Goal: Task Accomplishment & Management: Complete application form

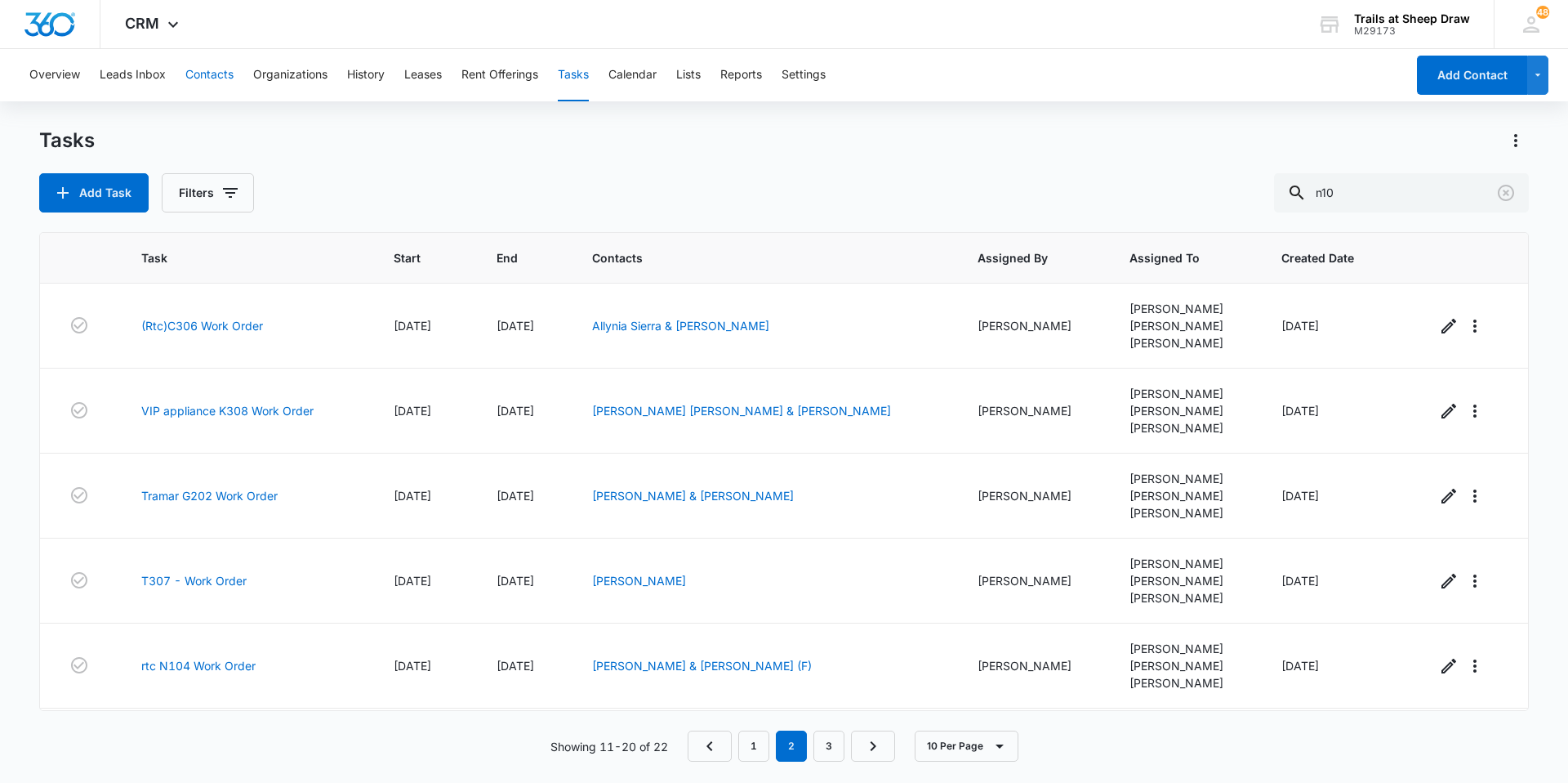
click at [197, 63] on button "Contacts" at bounding box center [209, 75] width 48 height 53
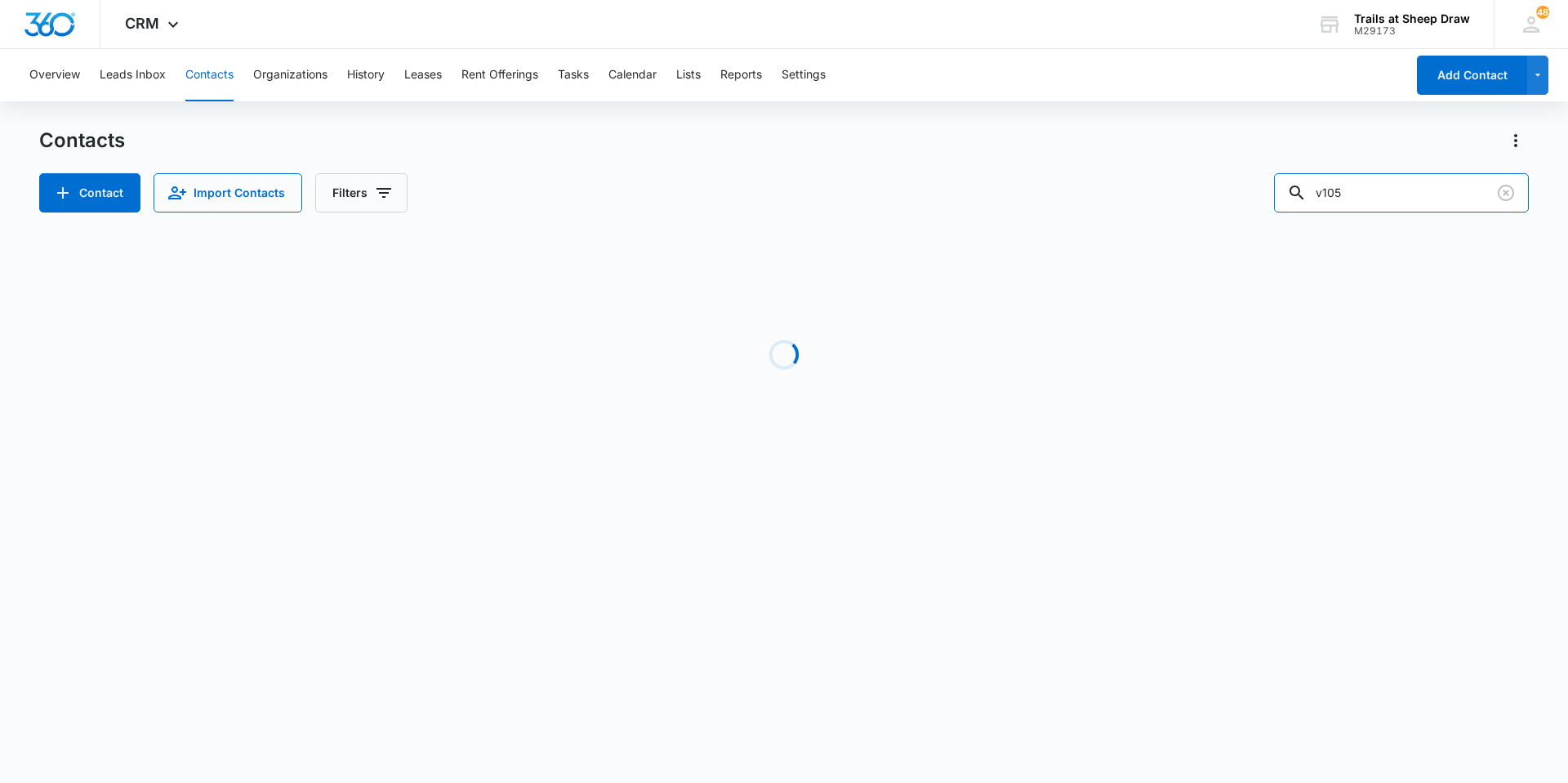
drag, startPoint x: 1337, startPoint y: 200, endPoint x: 1194, endPoint y: 186, distance: 143.7
click at [1194, 186] on div "Contact Import Contacts Filters v105" at bounding box center [784, 192] width 1489 height 39
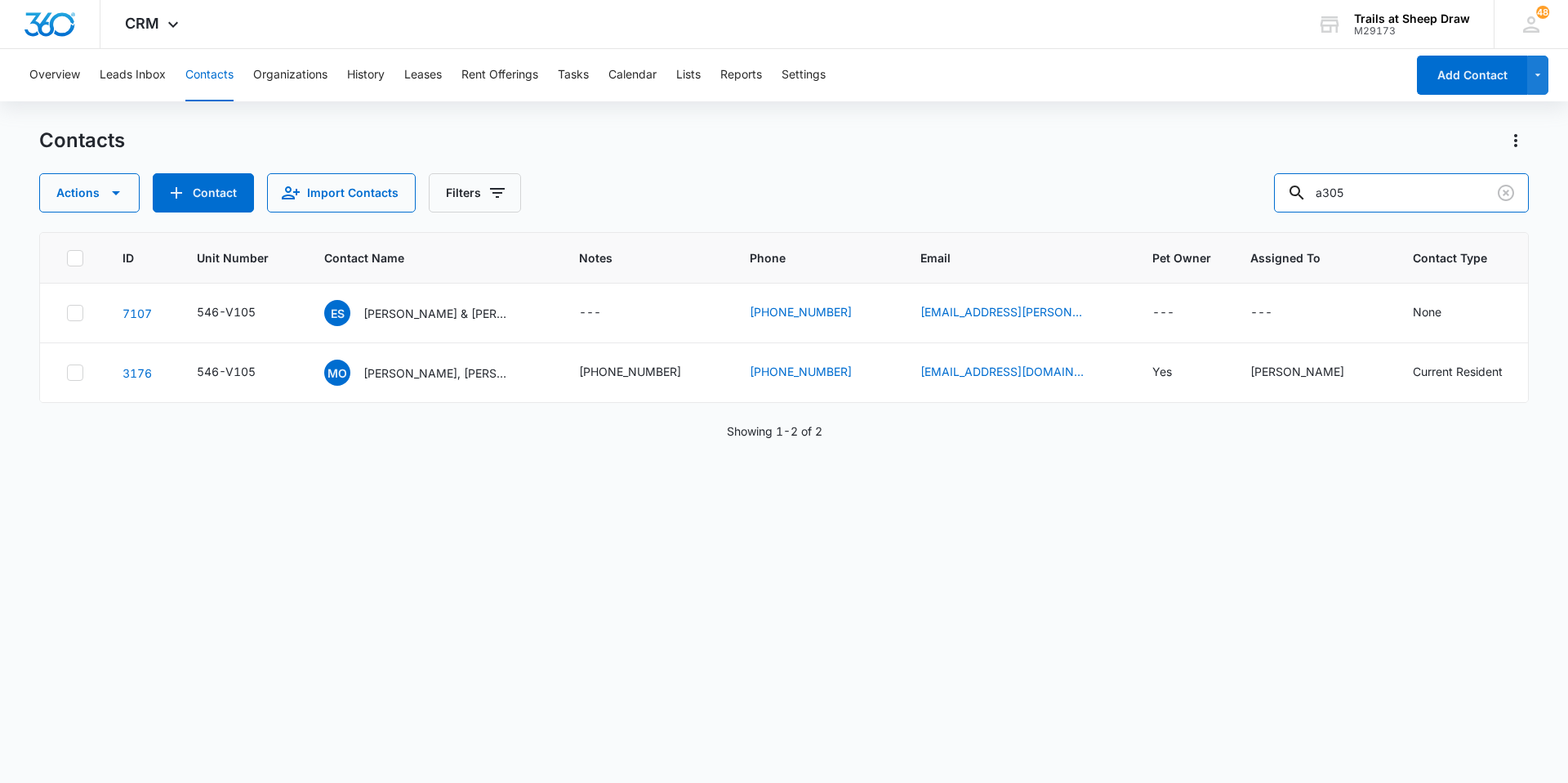
type input "a305"
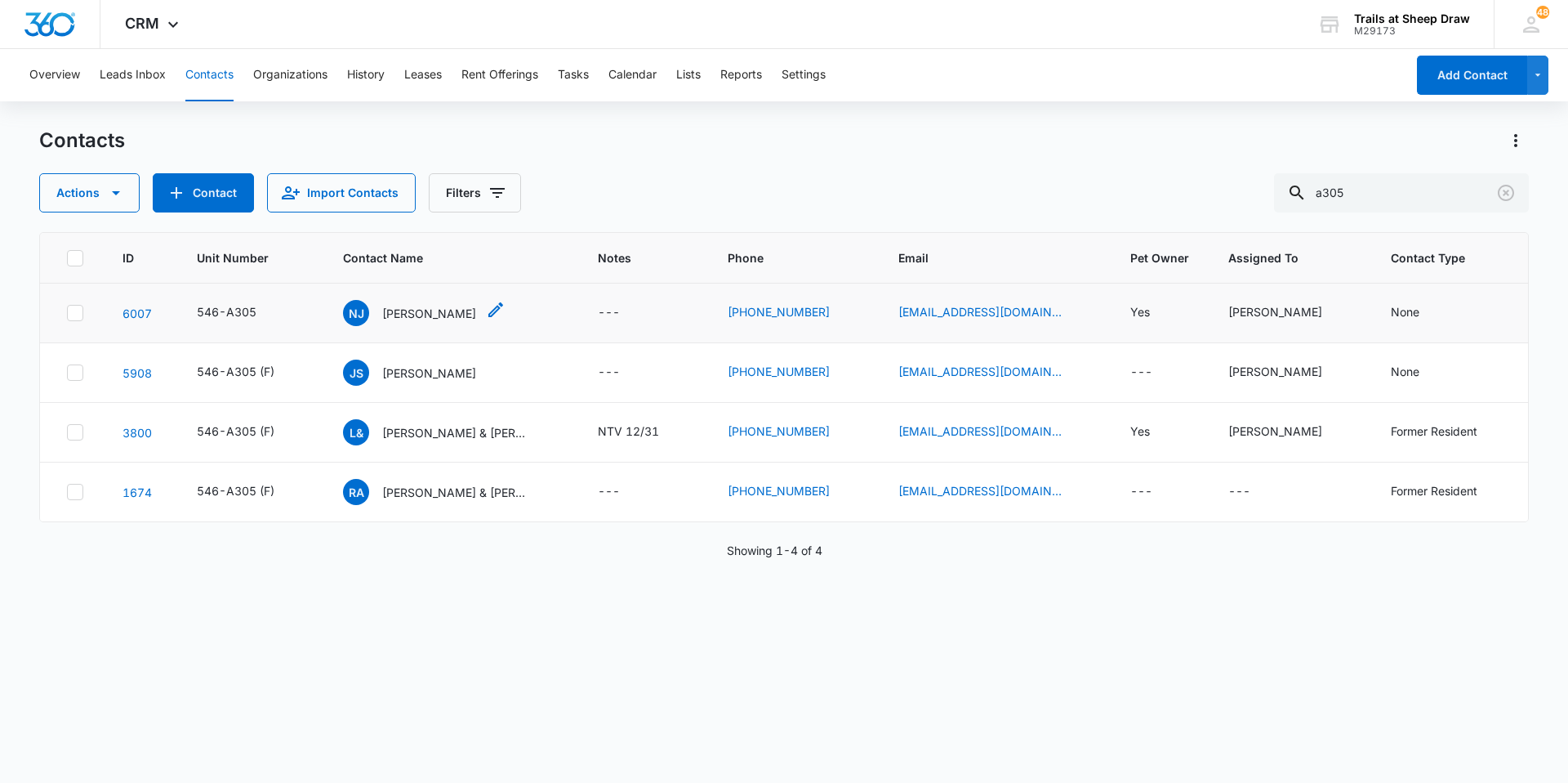
click at [396, 316] on p "[PERSON_NAME]" at bounding box center [429, 312] width 93 height 17
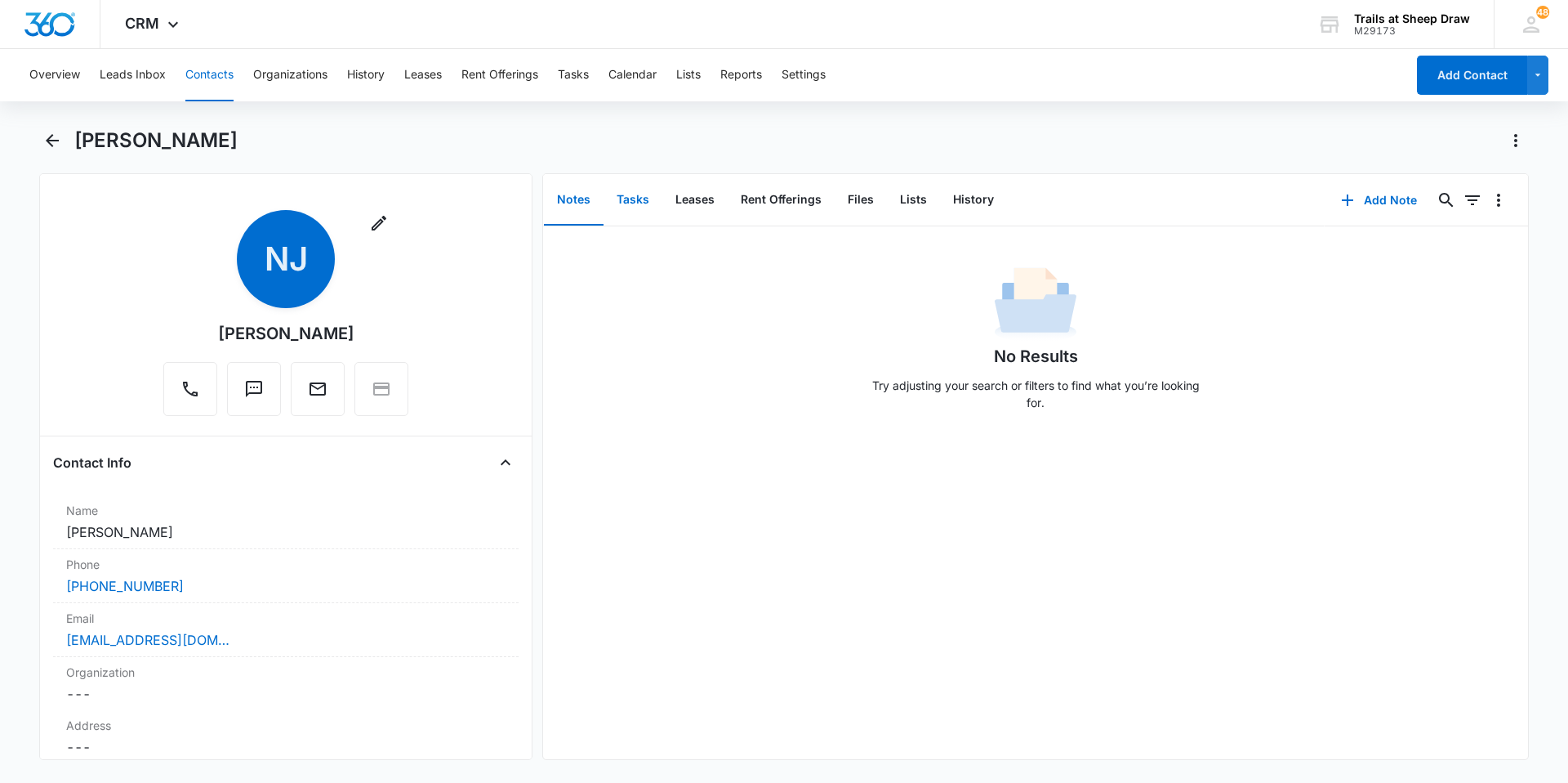
click at [628, 190] on button "Tasks" at bounding box center [632, 200] width 59 height 51
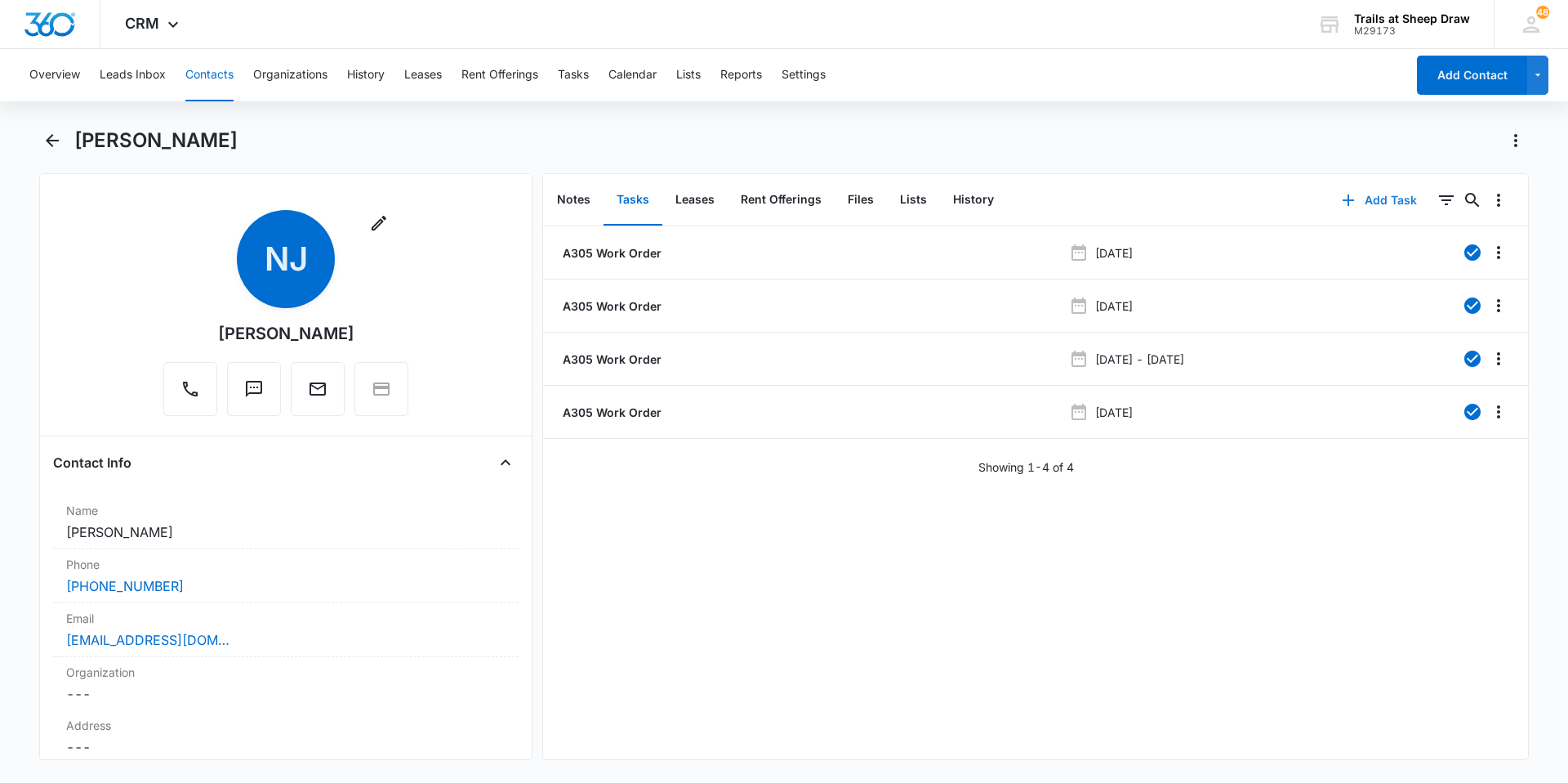
click at [1356, 191] on button "Add Task" at bounding box center [1379, 200] width 107 height 39
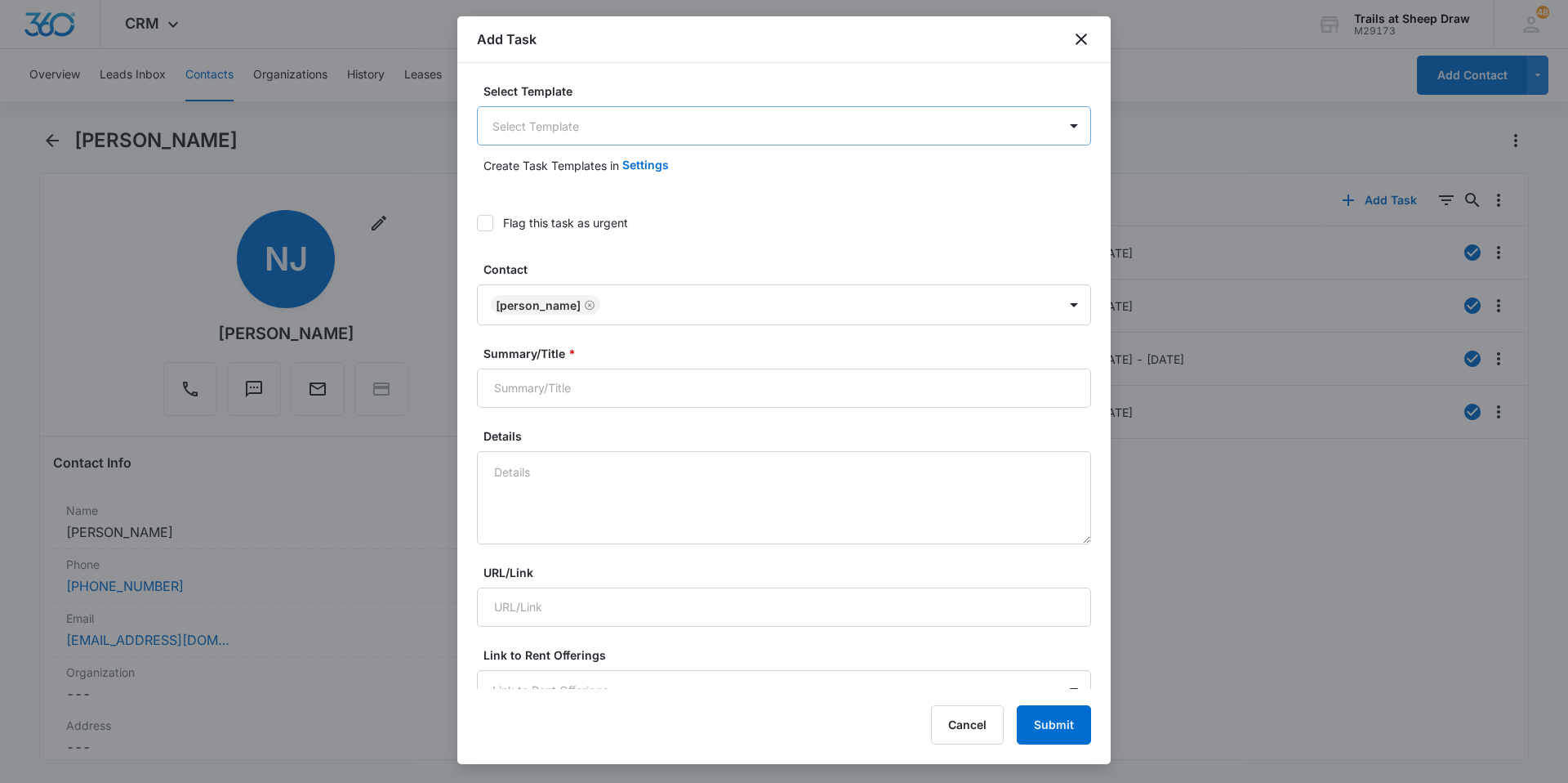
click at [673, 132] on body "CRM Apps Reputation Websites Forms CRM Email Social Content Ads Intelligence Fi…" at bounding box center [784, 391] width 1568 height 783
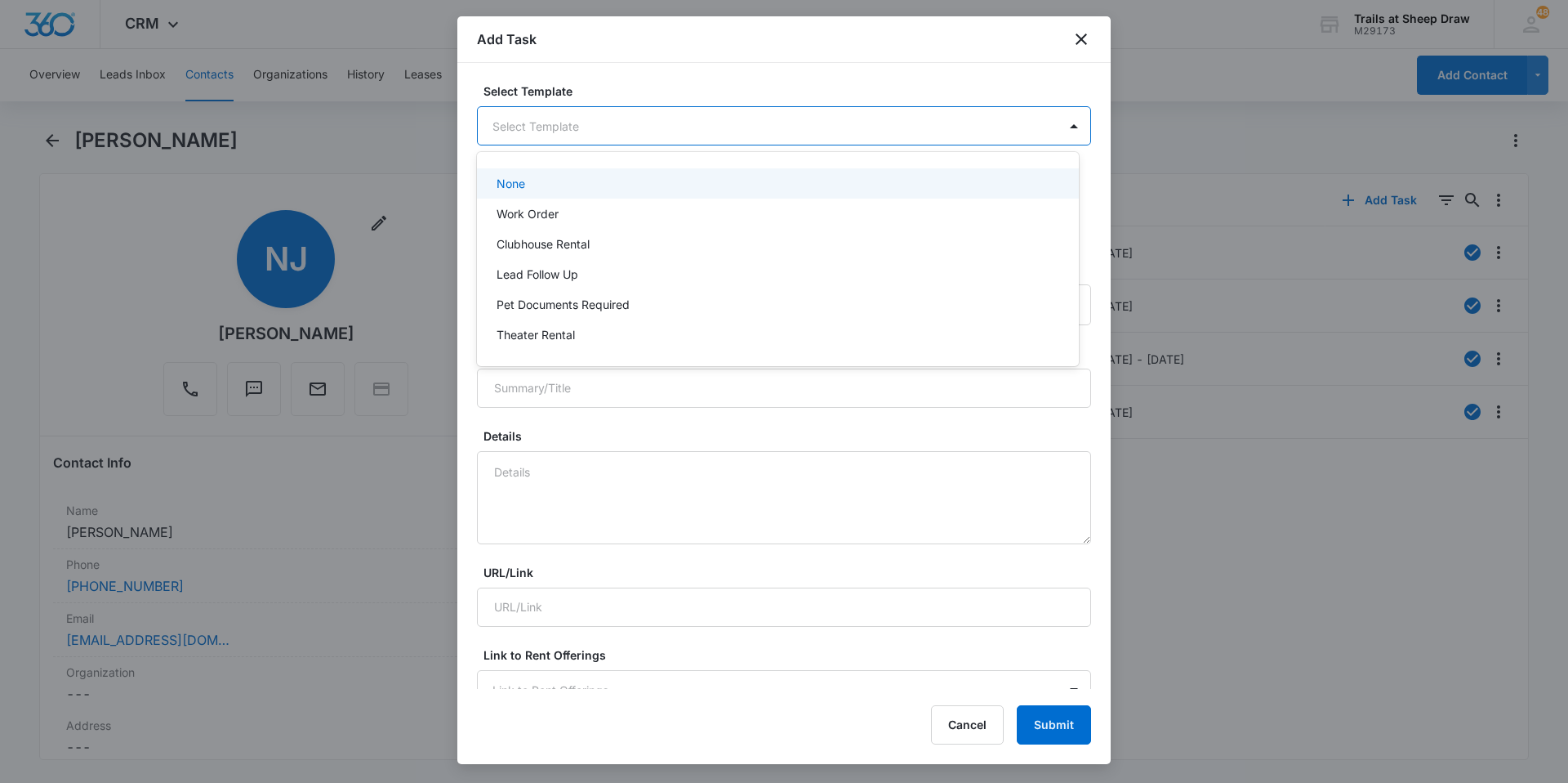
click at [634, 208] on div "Work Order" at bounding box center [778, 214] width 602 height 30
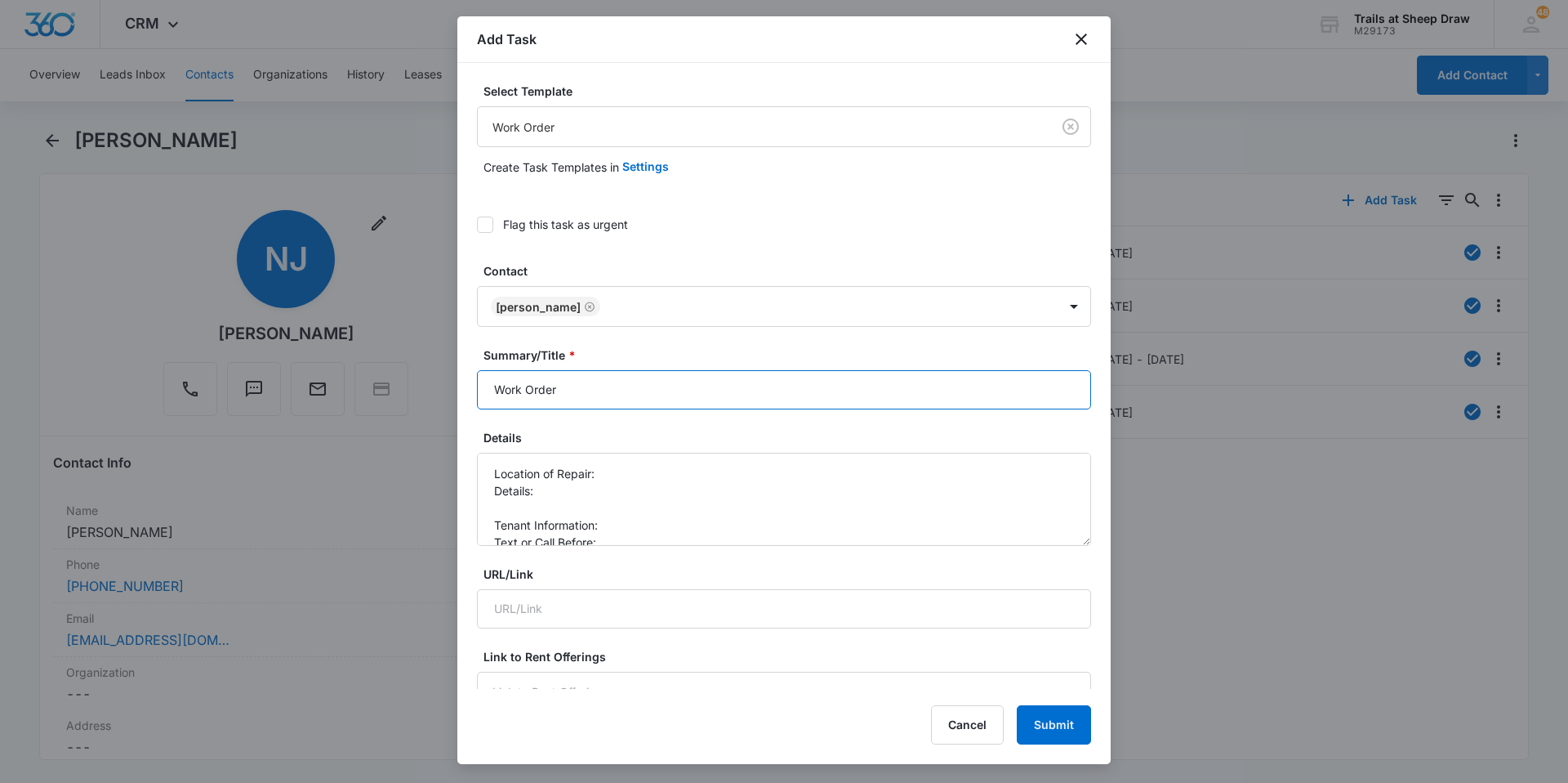
click at [488, 383] on input "Work Order" at bounding box center [784, 389] width 614 height 39
type input "A305 Work Order"
click at [620, 525] on textarea "Location of Repair: Details: Tenant Information: Text or Call Before:" at bounding box center [784, 499] width 614 height 94
click at [626, 540] on textarea "Location of Repair: Details: Tenant Information: [PHONE_NUMBER] Text or Call Be…" at bounding box center [784, 499] width 614 height 94
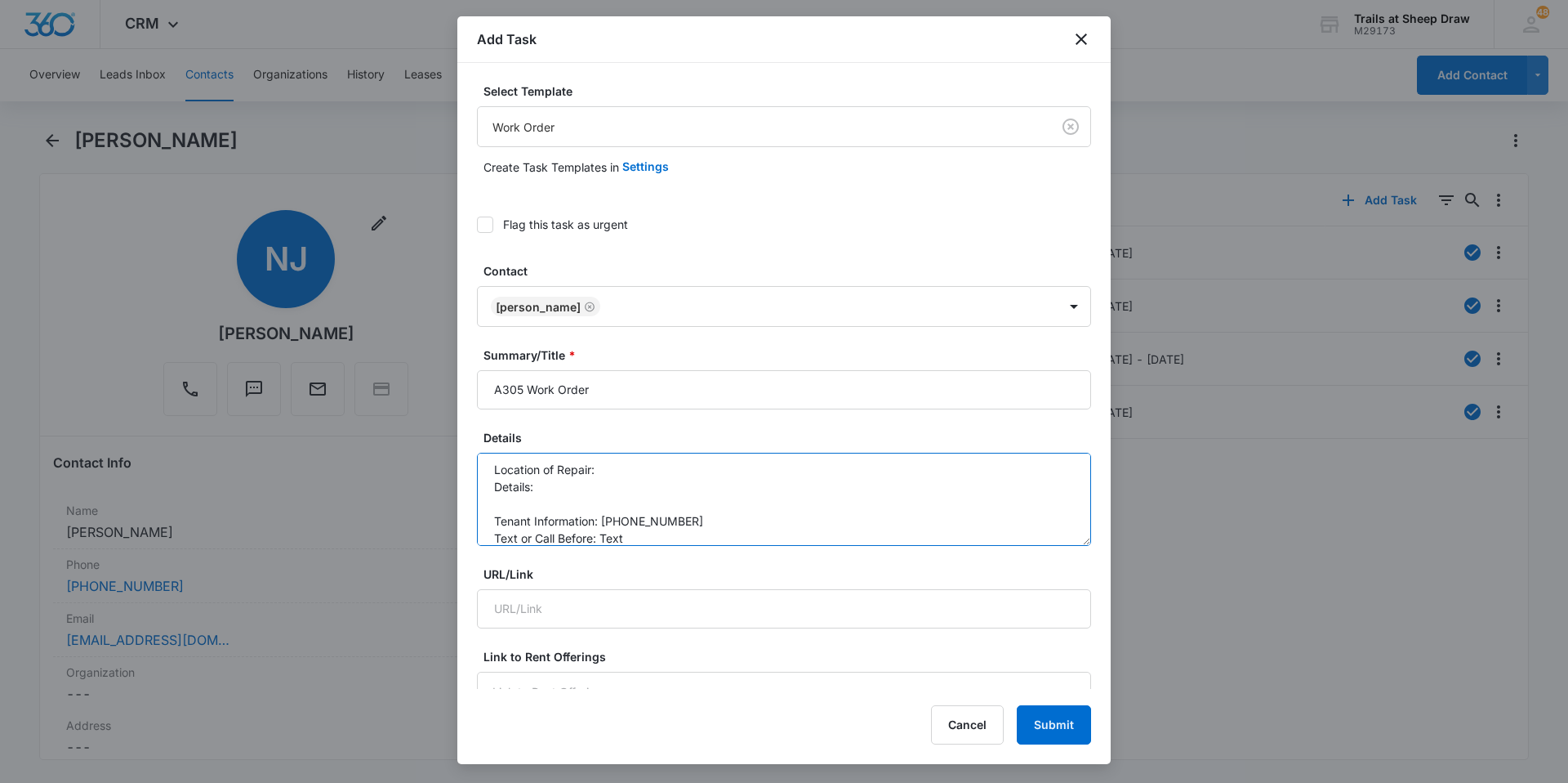
click at [607, 476] on textarea "Location of Repair: Details: Tenant Information: [PHONE_NUMBER] Text or Call Be…" at bounding box center [784, 499] width 614 height 94
click at [579, 488] on textarea "Location of Repair: Bathroom Details: Tenant Information: [PHONE_NUMBER] Text o…" at bounding box center [784, 499] width 614 height 94
type textarea "Location of Repair: Bathroom Details: tub is not draining good Tenant Informati…"
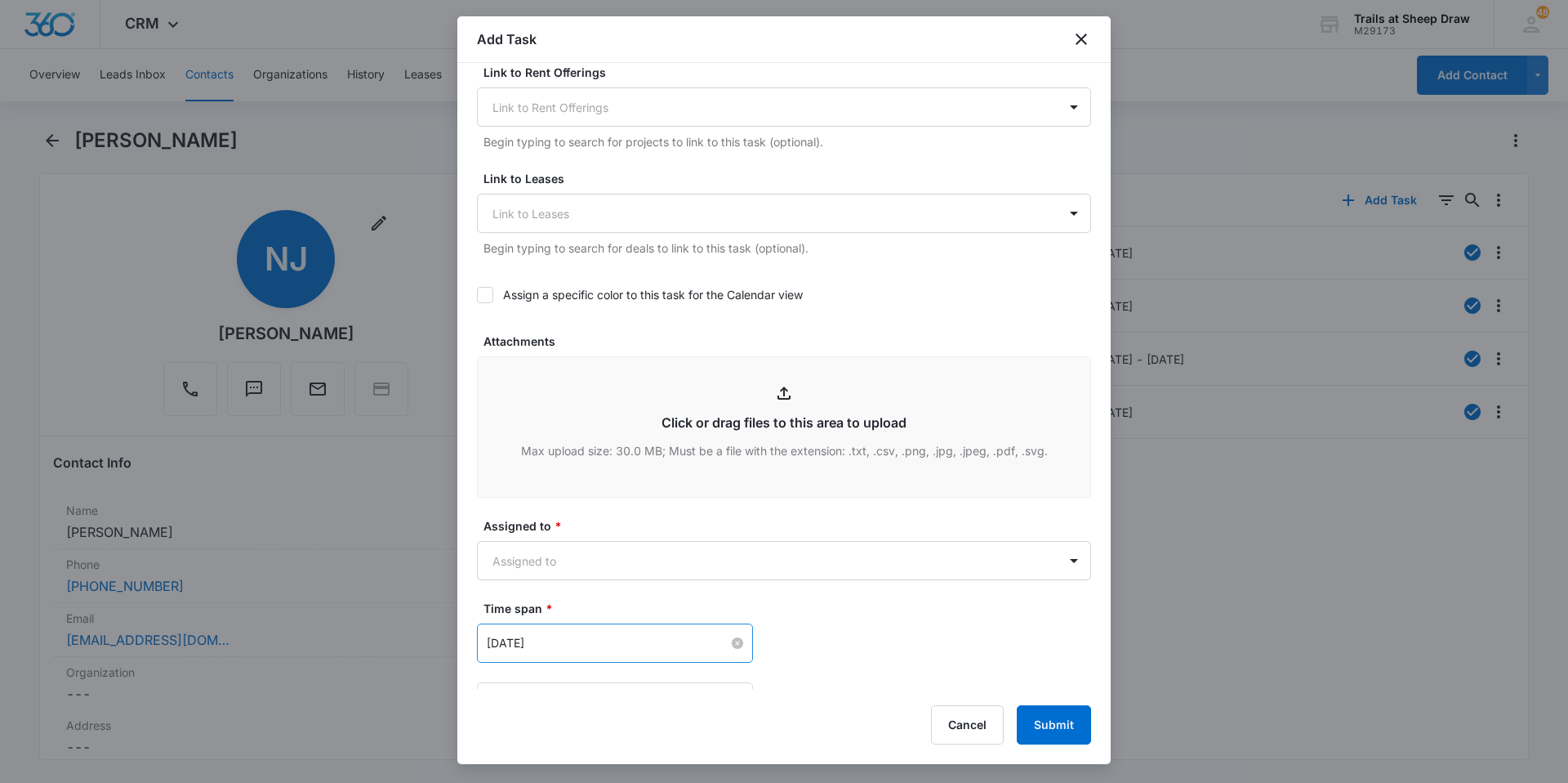
scroll to position [654, 0]
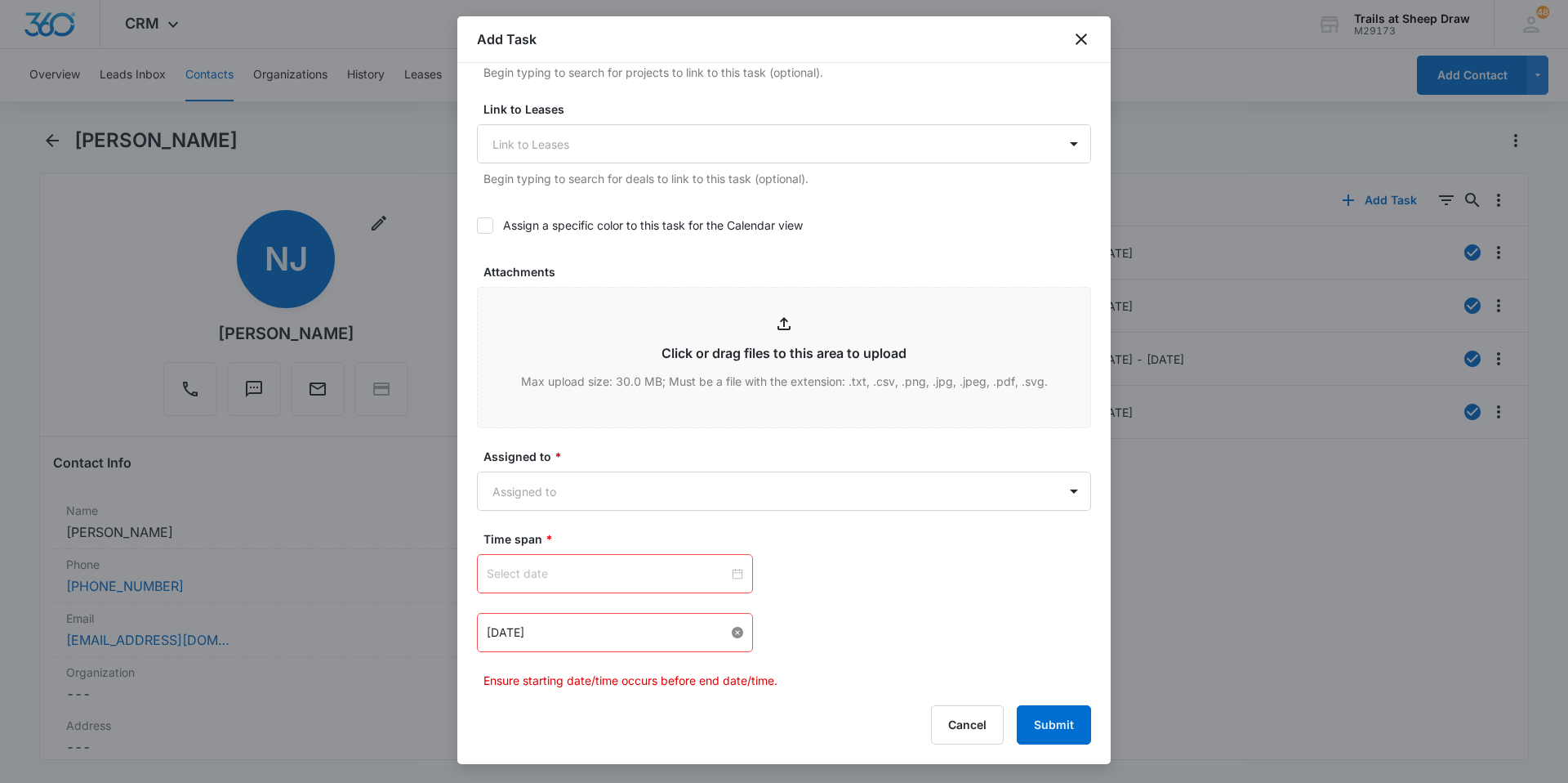
drag, startPoint x: 732, startPoint y: 630, endPoint x: 733, endPoint y: 602, distance: 28.0
type textarea "Location of Repair: Bathroom Details: tub is not draining good Tenant Informati…"
click at [731, 570] on div at bounding box center [615, 574] width 257 height 18
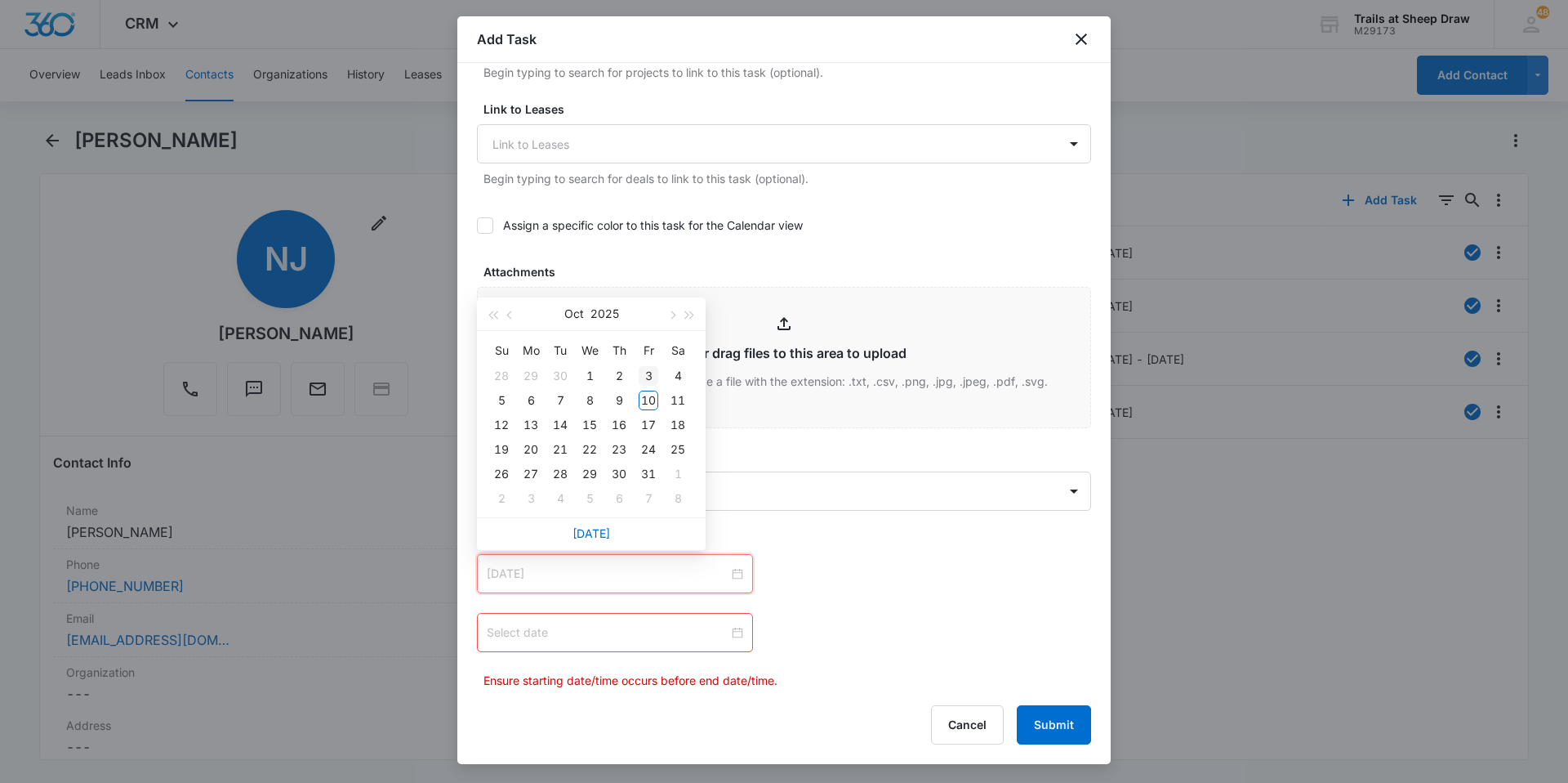
type input "[DATE]"
click at [649, 387] on td "3" at bounding box center [648, 376] width 30 height 25
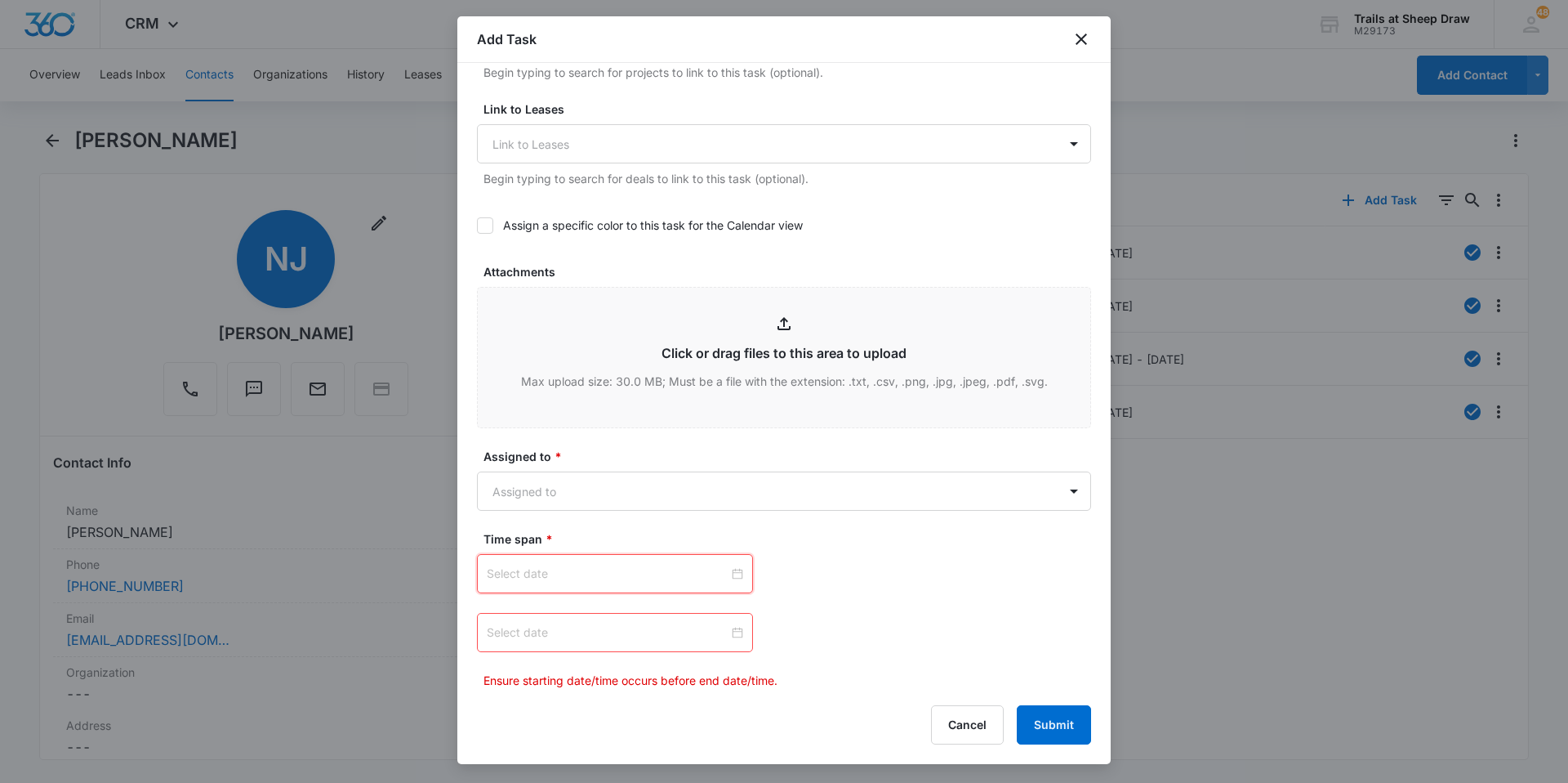
click at [734, 573] on div at bounding box center [615, 574] width 257 height 18
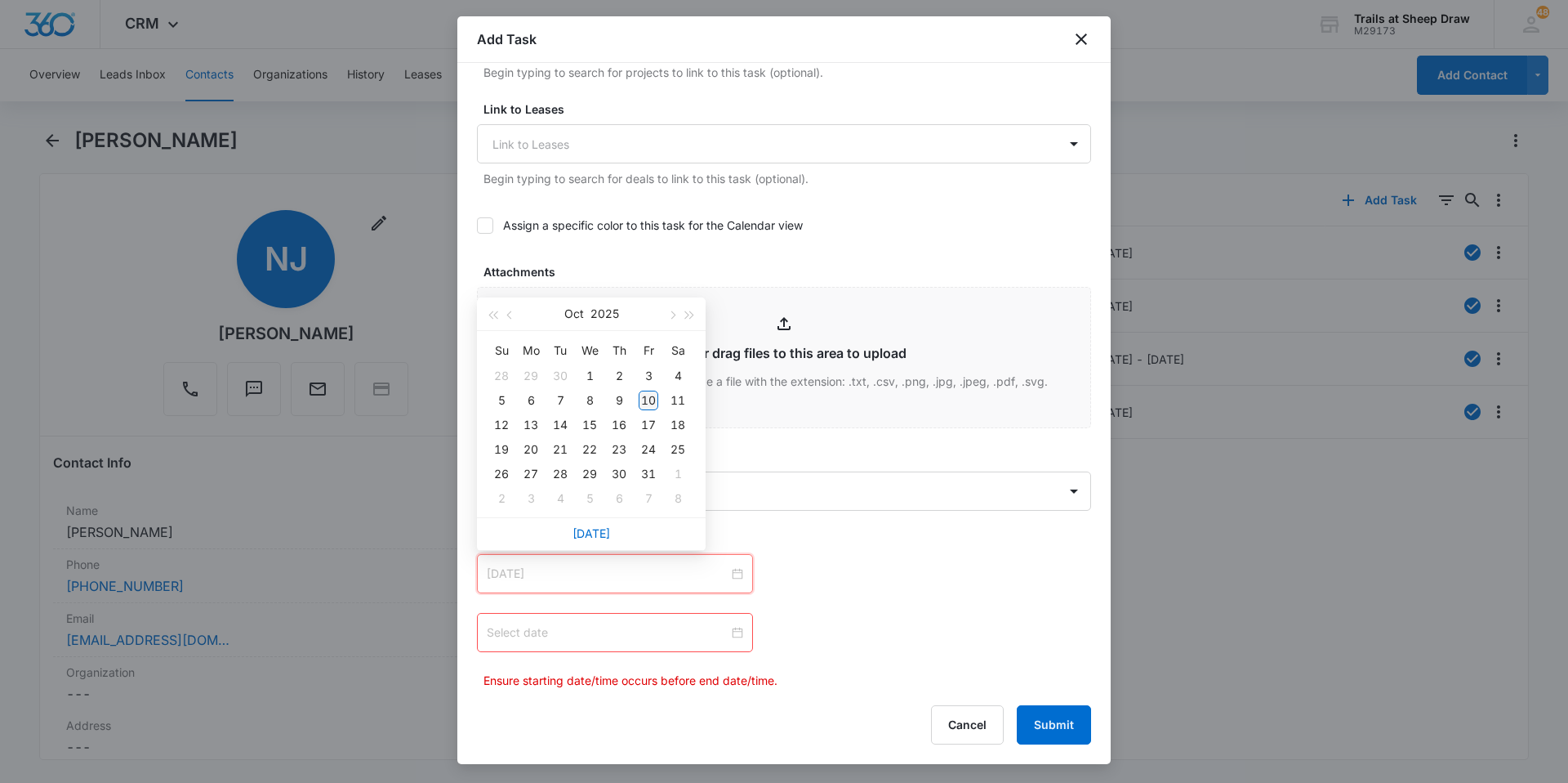
type input "[DATE]"
click at [647, 399] on div "10" at bounding box center [648, 401] width 20 height 20
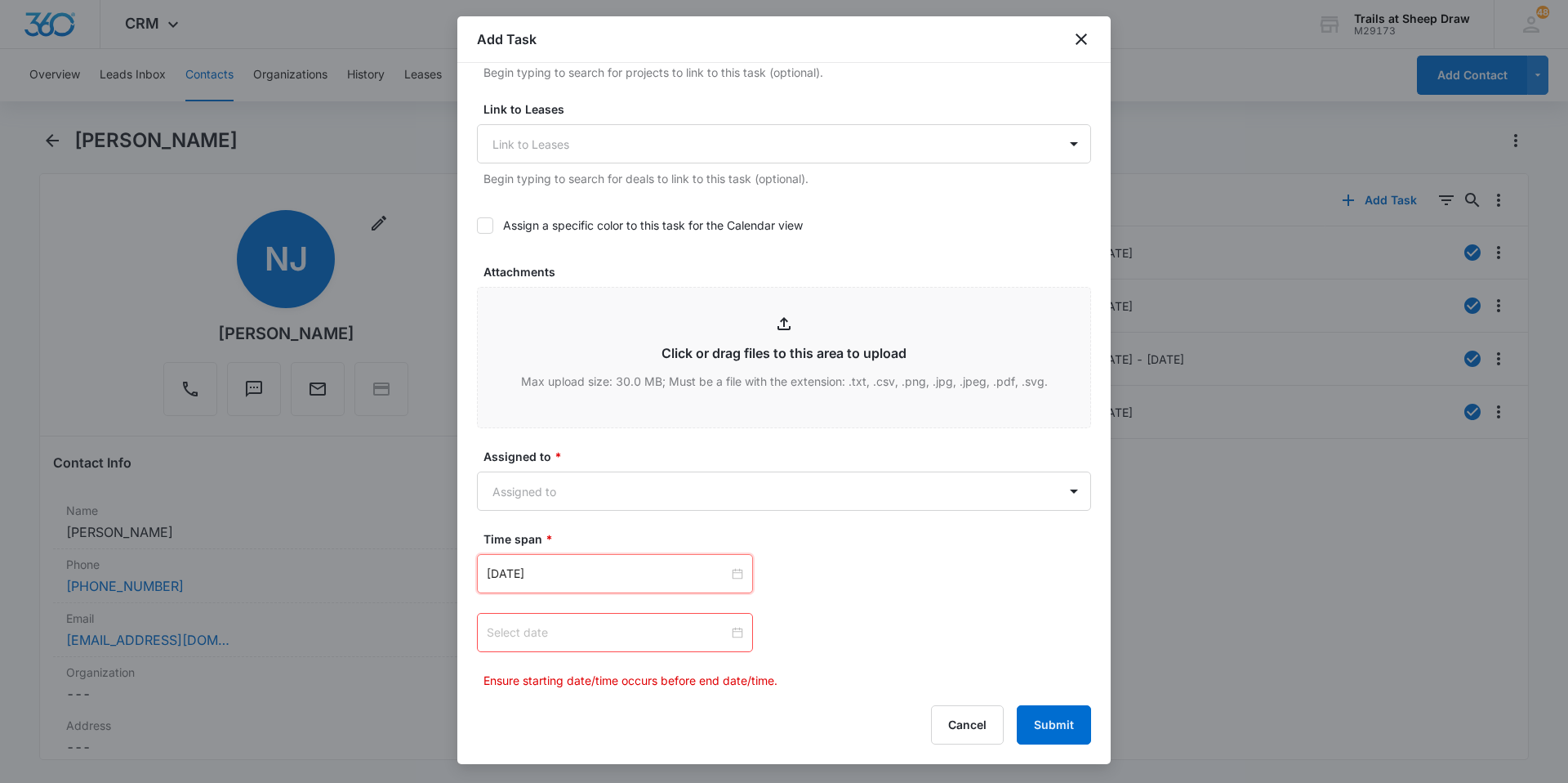
click at [733, 629] on div at bounding box center [615, 633] width 257 height 18
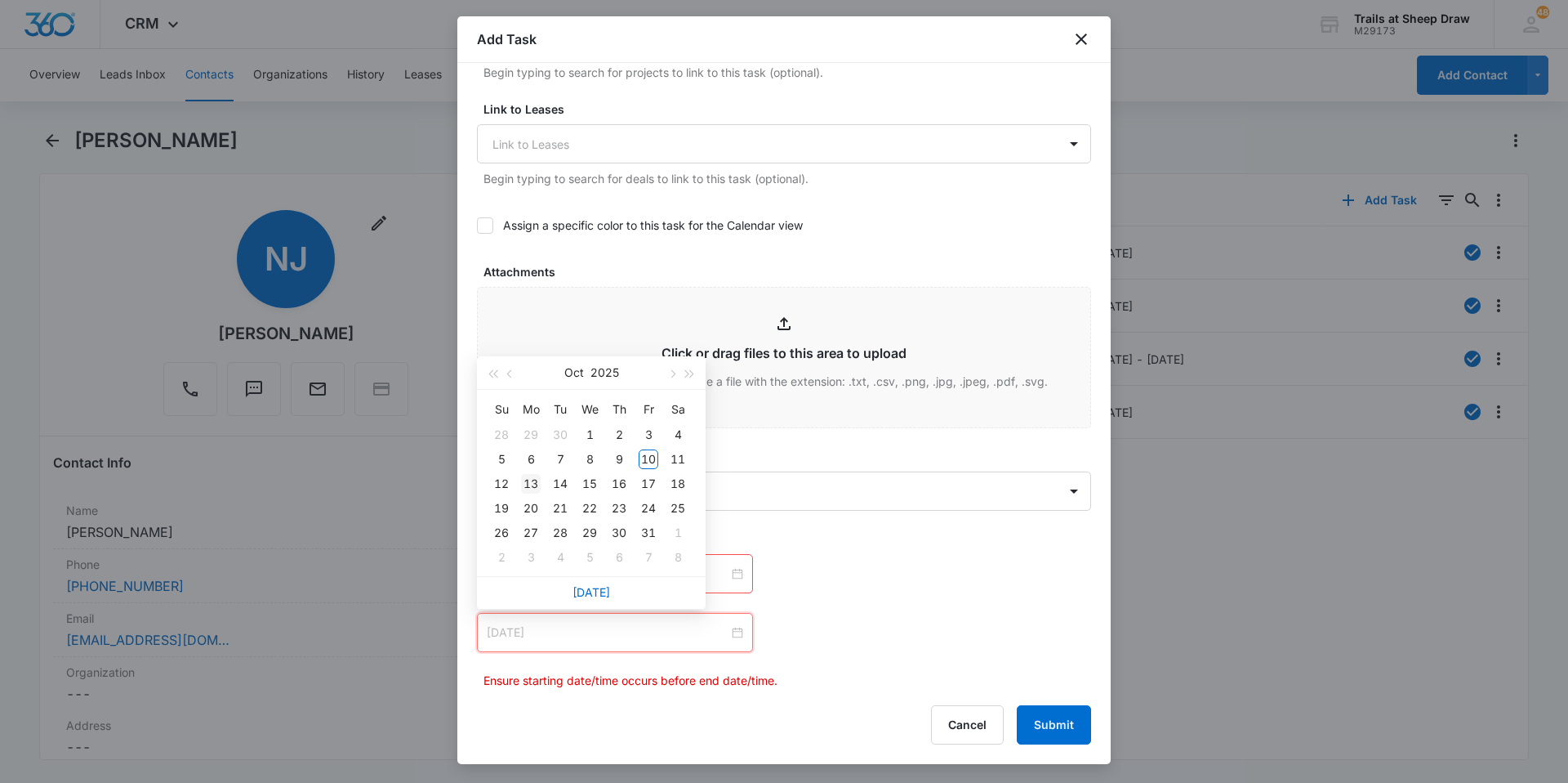
type input "[DATE]"
click at [536, 479] on div "13" at bounding box center [531, 484] width 20 height 20
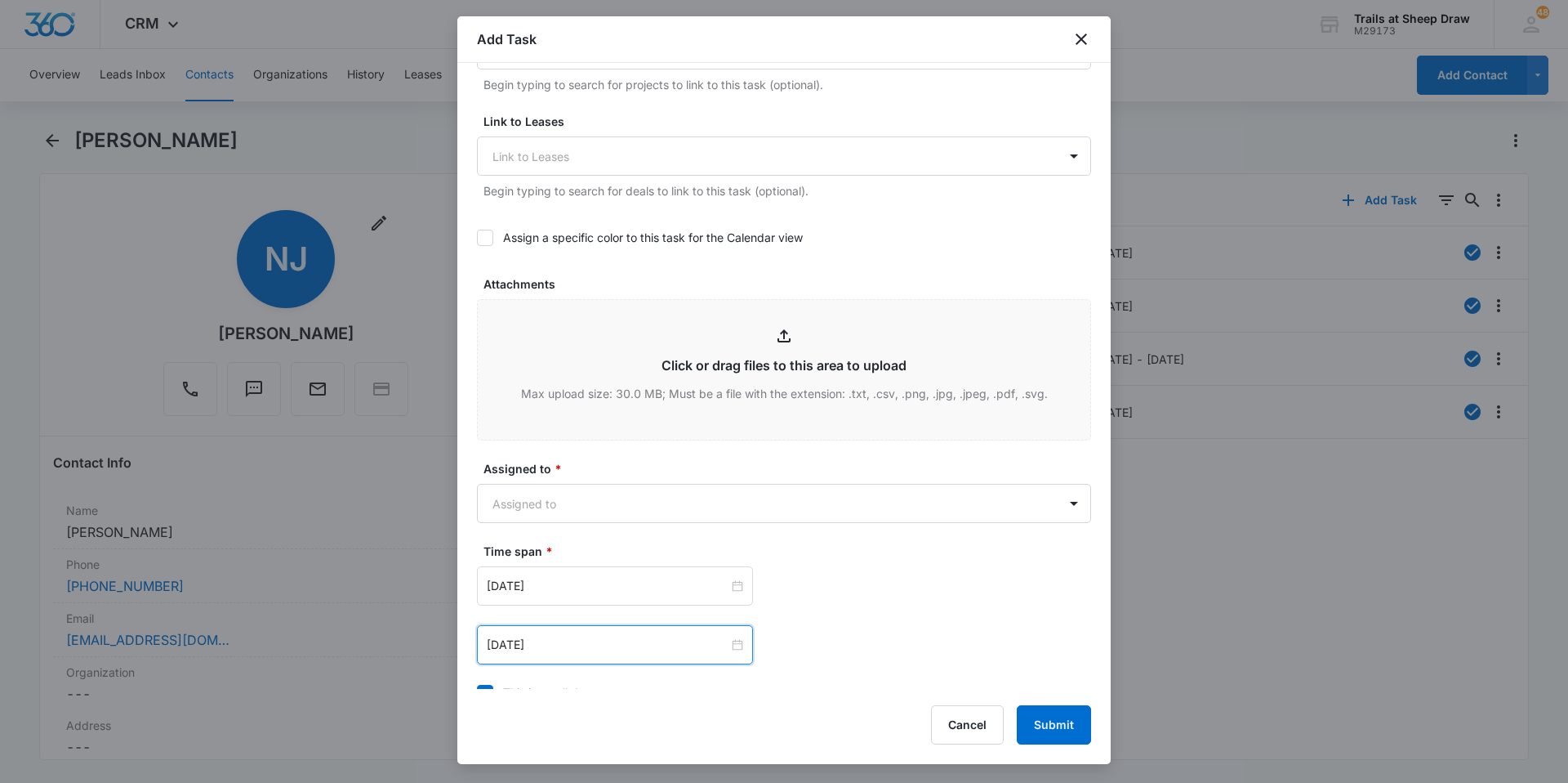
scroll to position [640, 0]
click at [678, 507] on body "CRM Apps Reputation Websites Forms CRM Email Social Content Ads Intelligence Fi…" at bounding box center [784, 391] width 1568 height 783
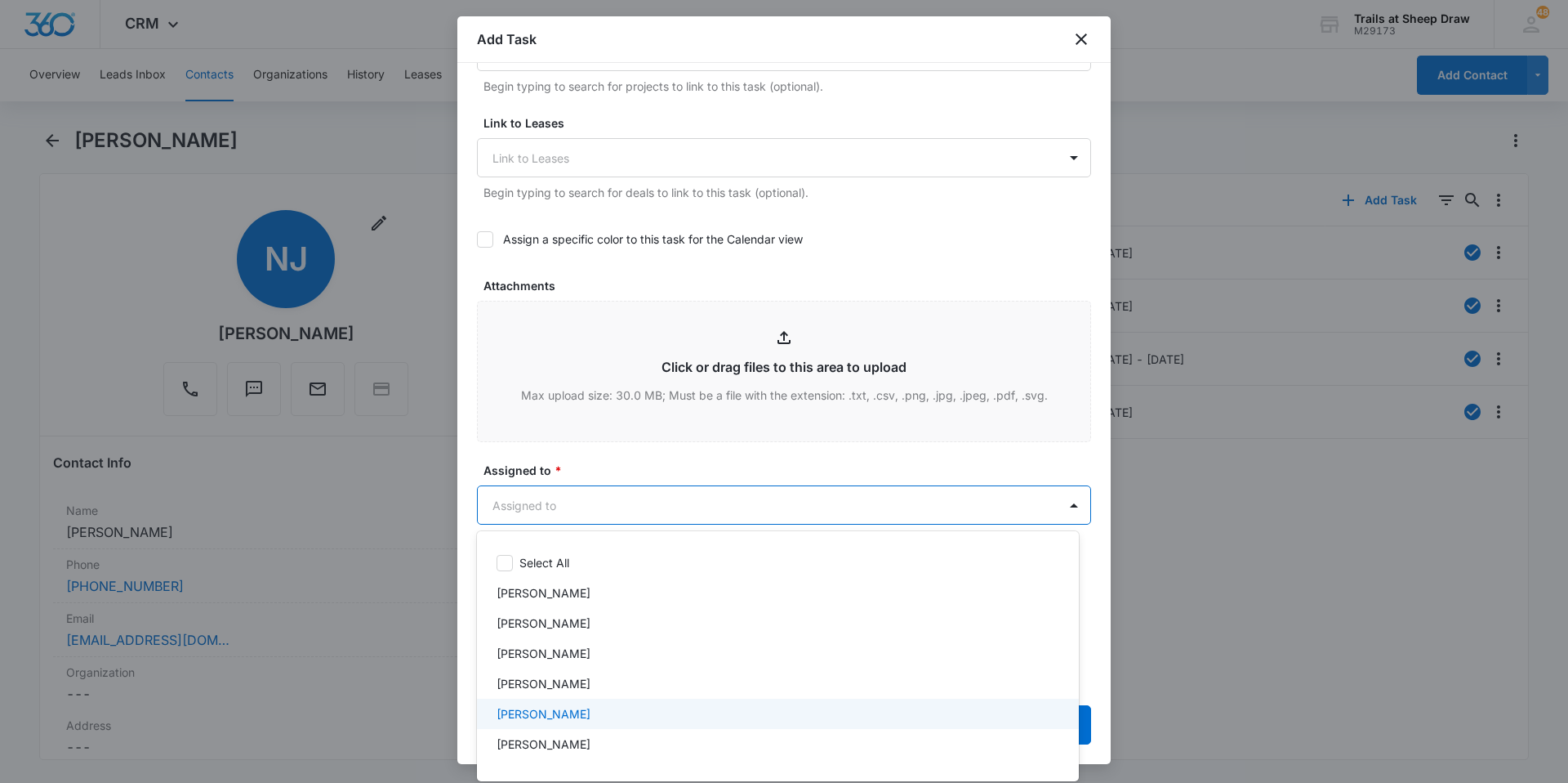
click at [615, 715] on div "[PERSON_NAME]" at bounding box center [776, 713] width 560 height 17
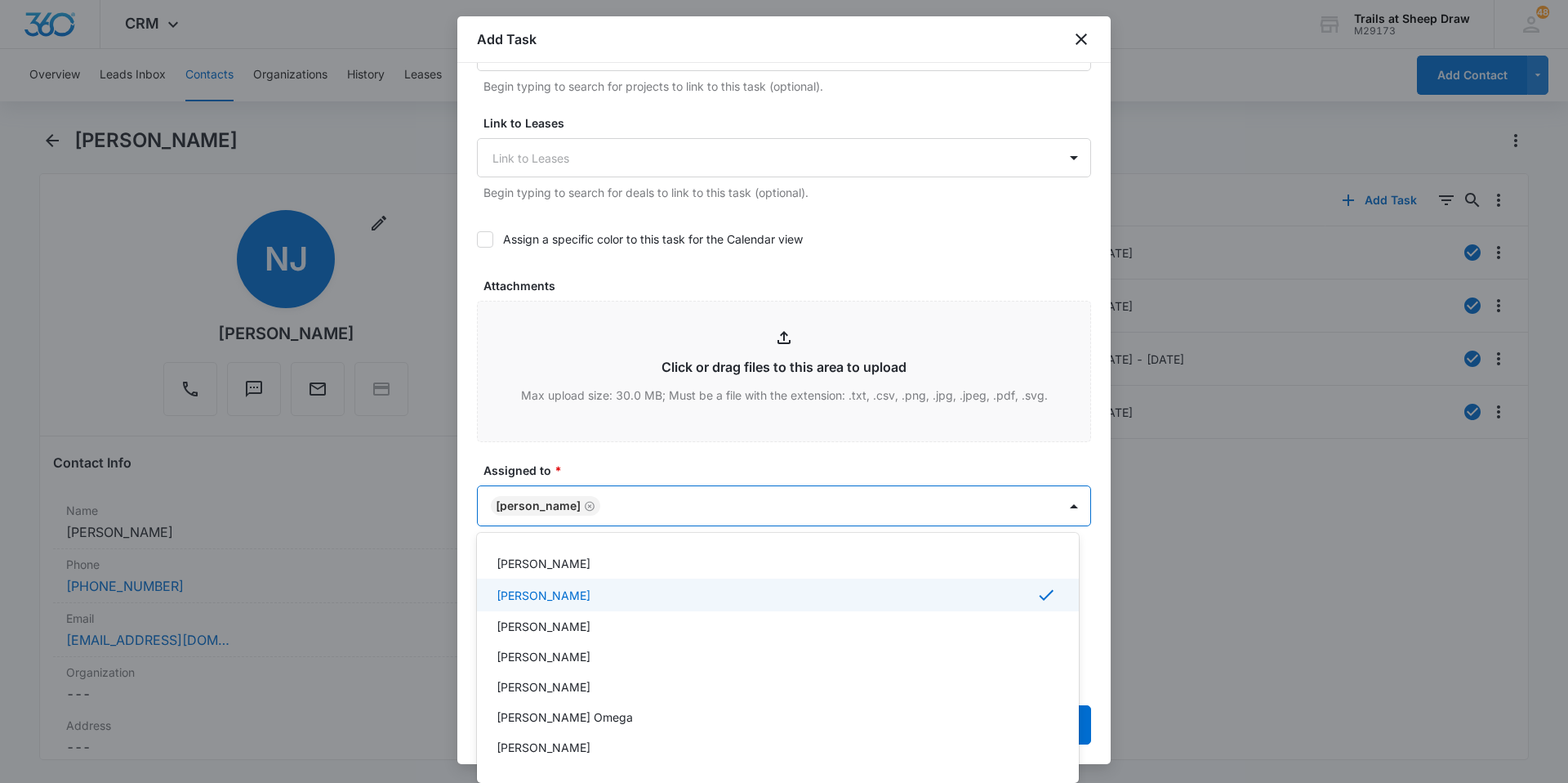
scroll to position [163, 0]
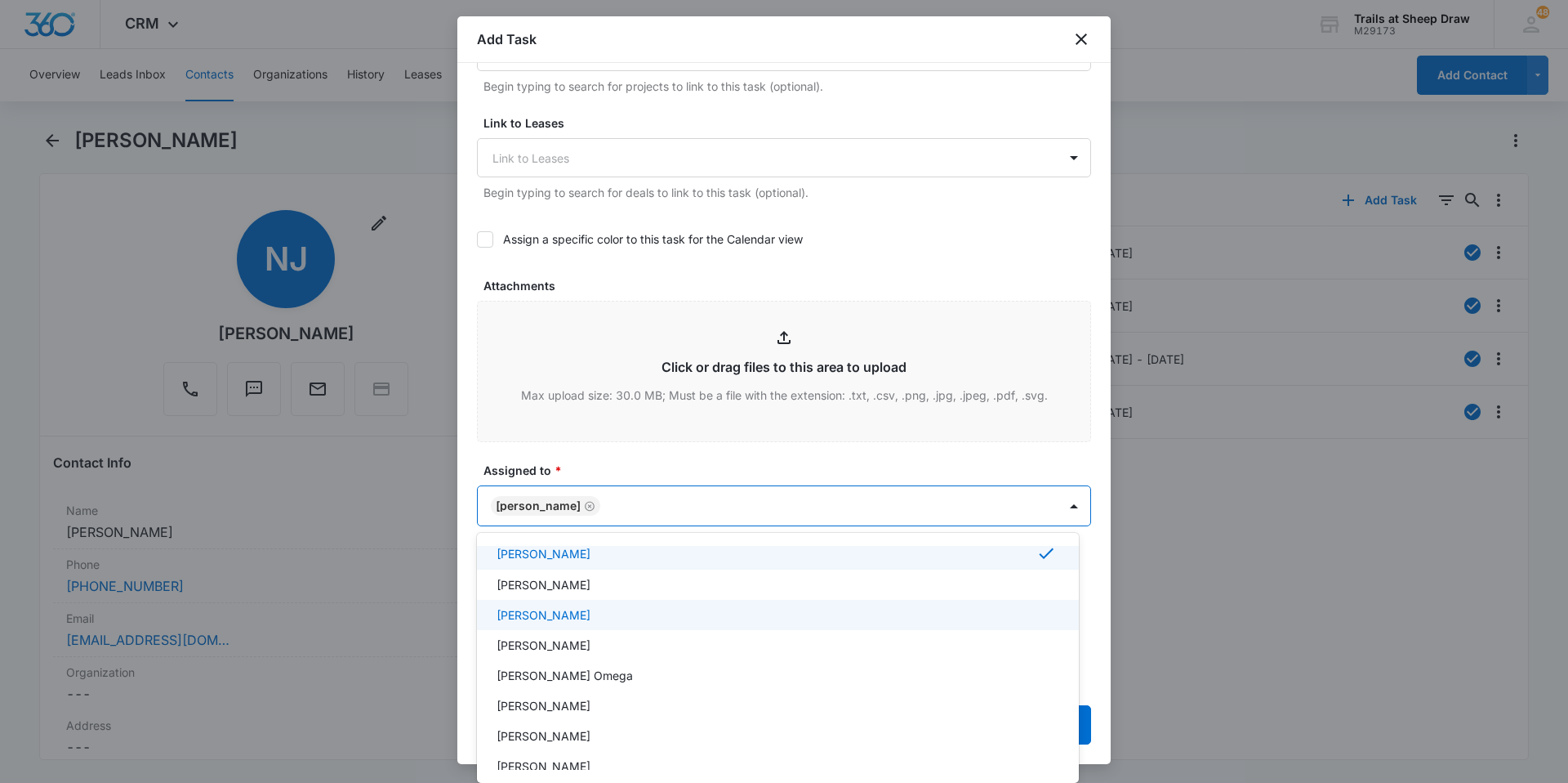
click at [591, 609] on p "[PERSON_NAME]" at bounding box center [543, 614] width 93 height 17
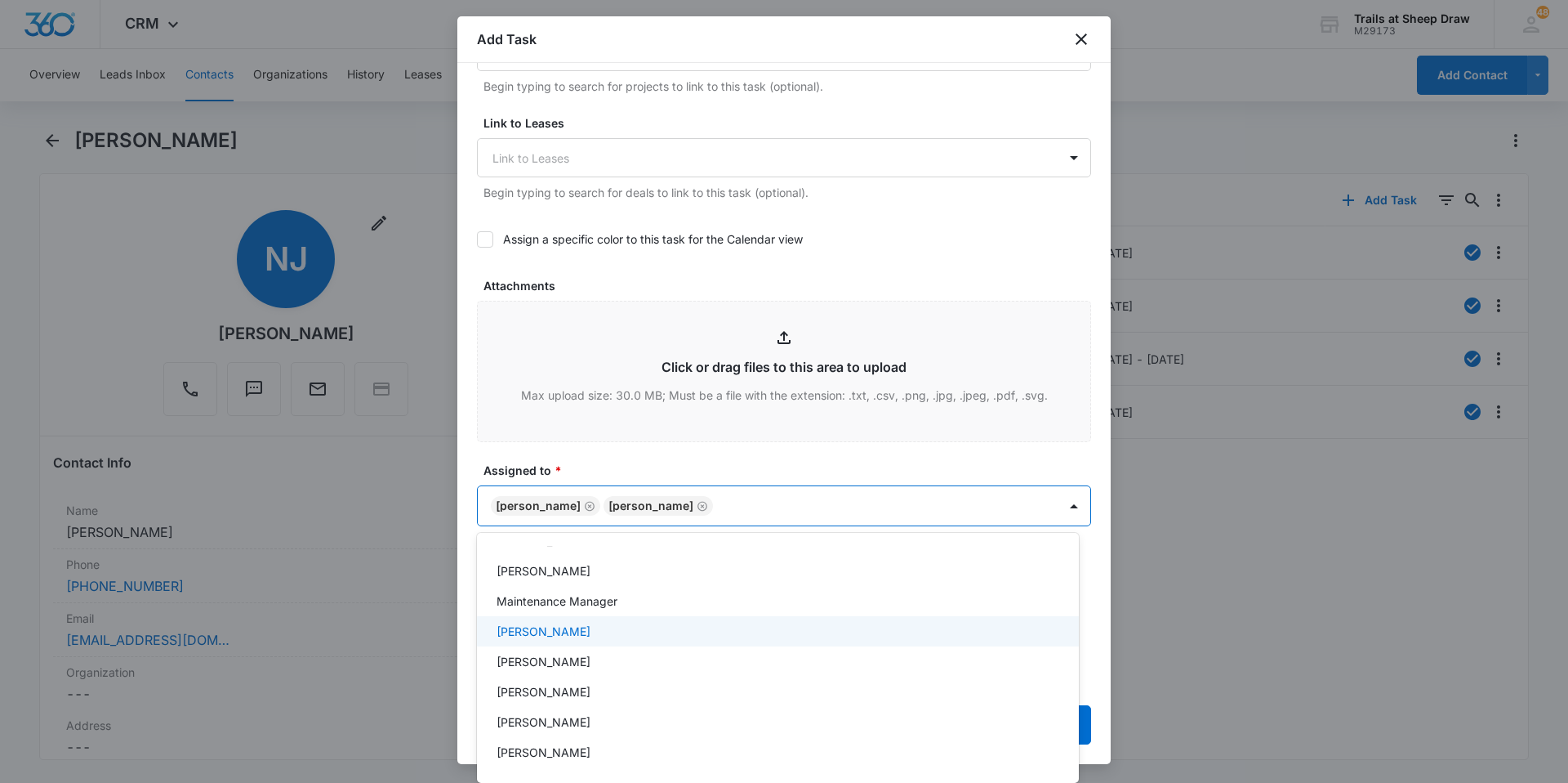
scroll to position [392, 0]
click at [604, 619] on div "[PERSON_NAME]" at bounding box center [778, 631] width 602 height 30
click at [669, 467] on div at bounding box center [784, 391] width 1568 height 783
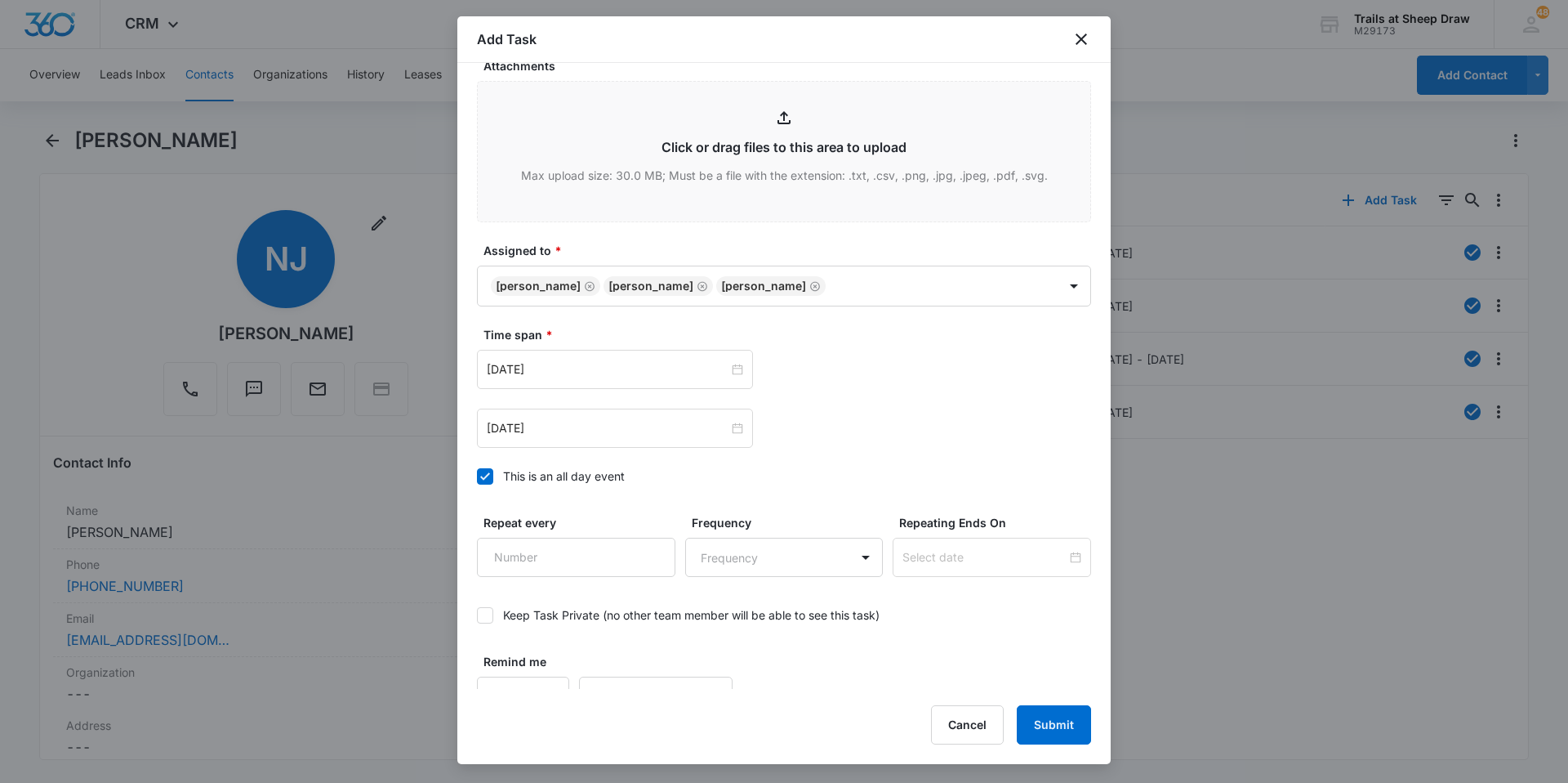
scroll to position [886, 0]
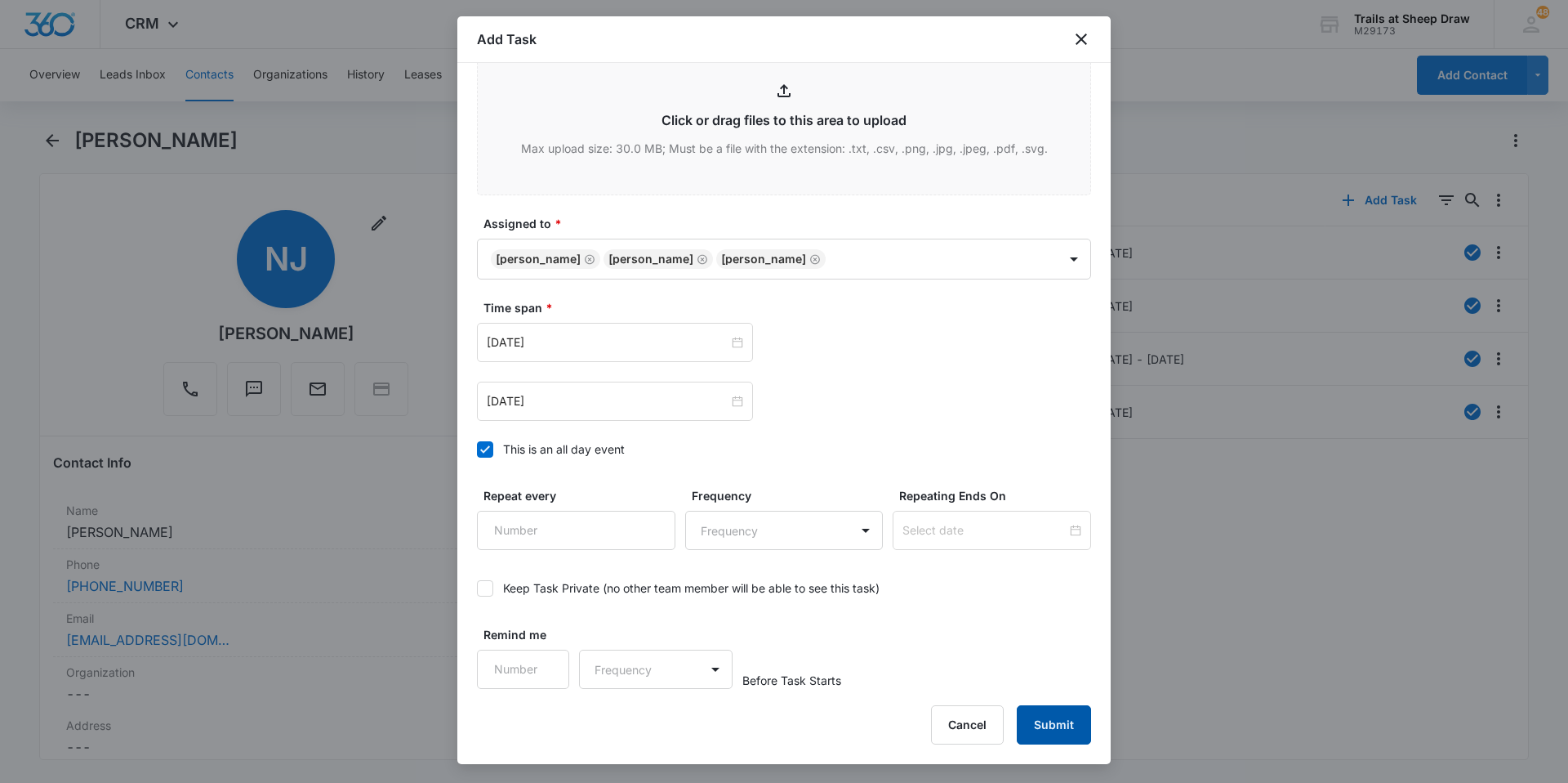
click at [1044, 715] on button "Submit" at bounding box center [1054, 724] width 75 height 39
